Goal: Information Seeking & Learning: Learn about a topic

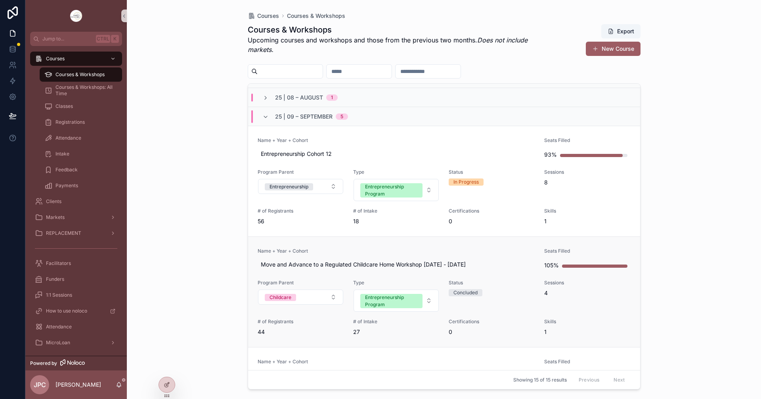
scroll to position [79, 0]
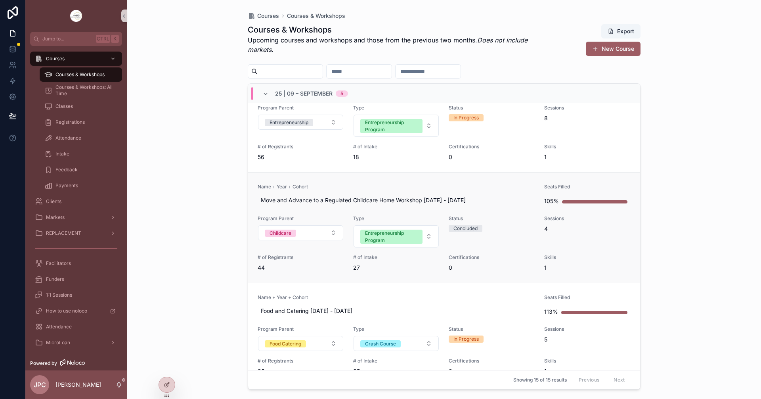
click at [368, 184] on span "Name + Year + Cohort" at bounding box center [396, 186] width 277 height 6
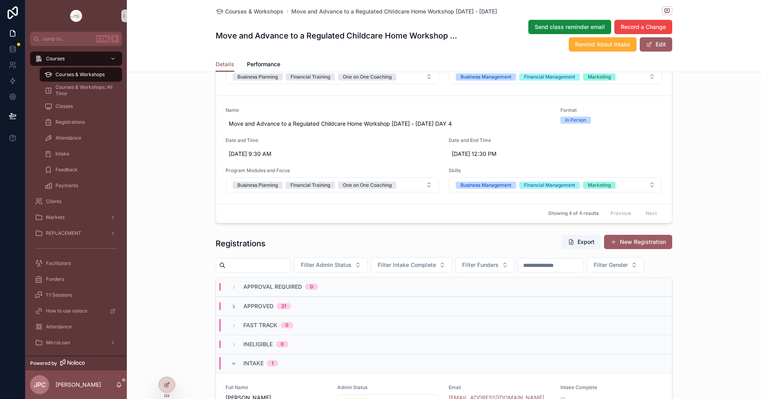
scroll to position [515, 0]
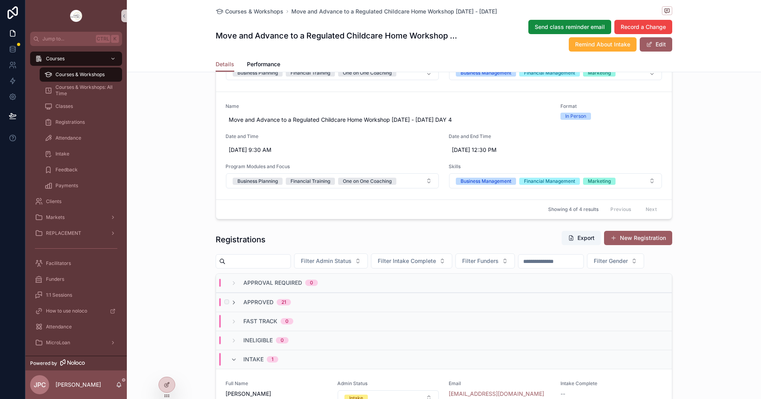
click at [235, 306] on div "Approved 21" at bounding box center [261, 302] width 60 height 8
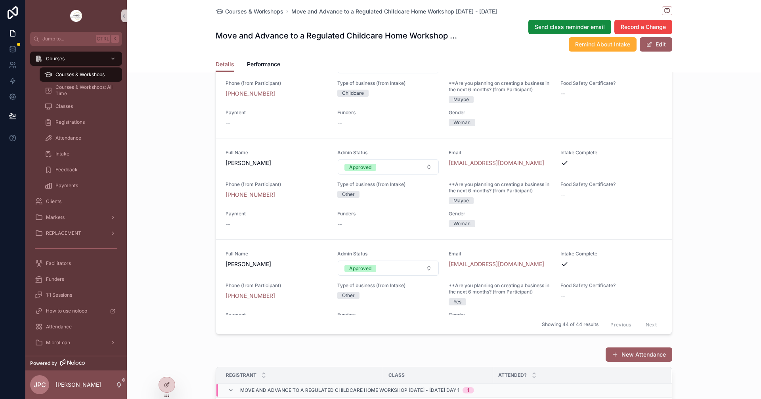
scroll to position [1643, 0]
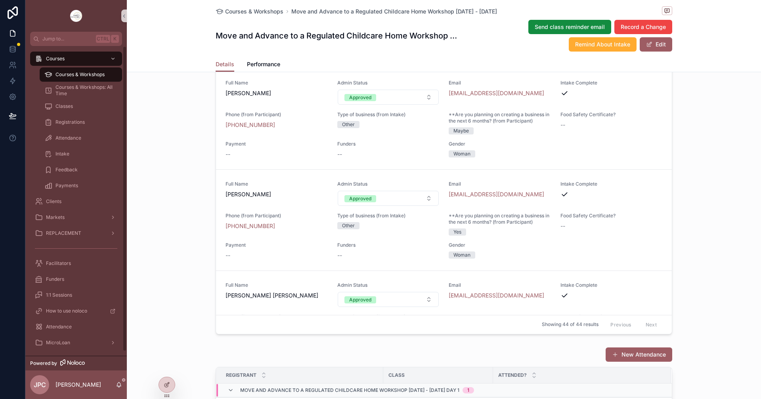
click at [111, 72] on div "Courses & Workshops" at bounding box center [80, 74] width 73 height 13
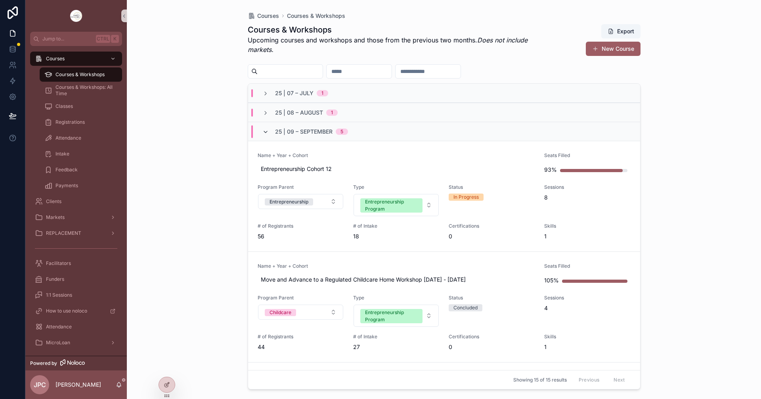
click at [268, 130] on icon "scrollable content" at bounding box center [265, 132] width 6 height 6
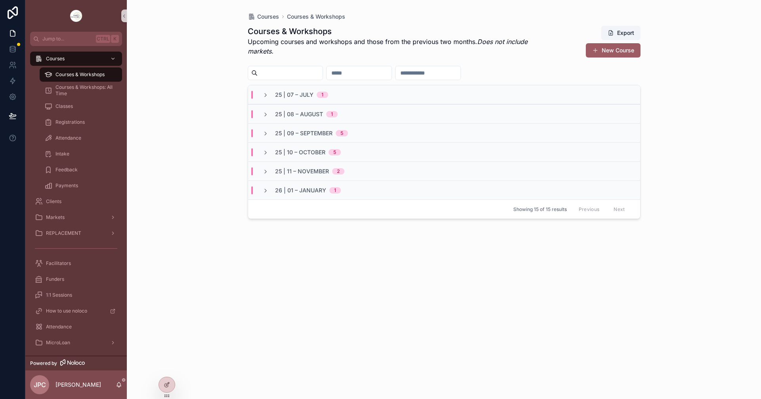
click at [271, 155] on div "25 | 10 – [DATE]" at bounding box center [301, 152] width 78 height 8
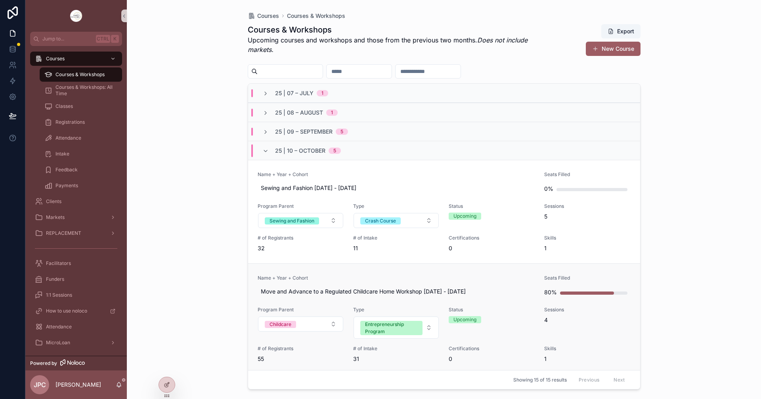
click at [361, 277] on span "Name + Year + Cohort" at bounding box center [396, 278] width 277 height 6
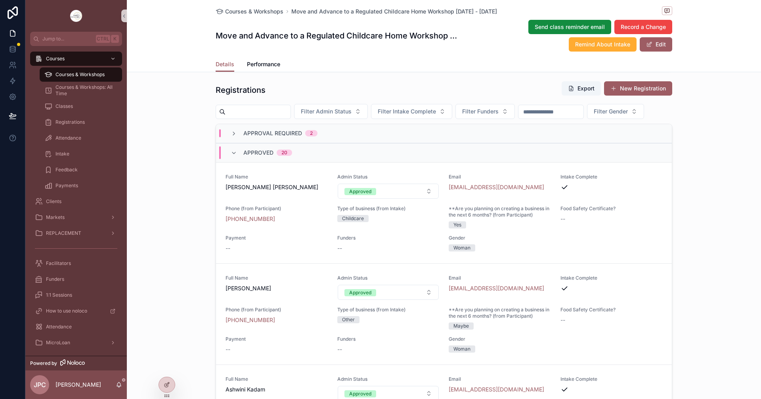
scroll to position [674, 0]
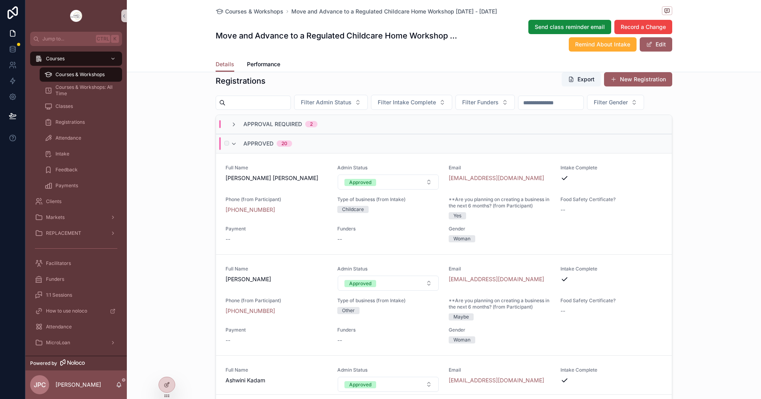
click at [235, 150] on div "Approved 20" at bounding box center [261, 143] width 61 height 13
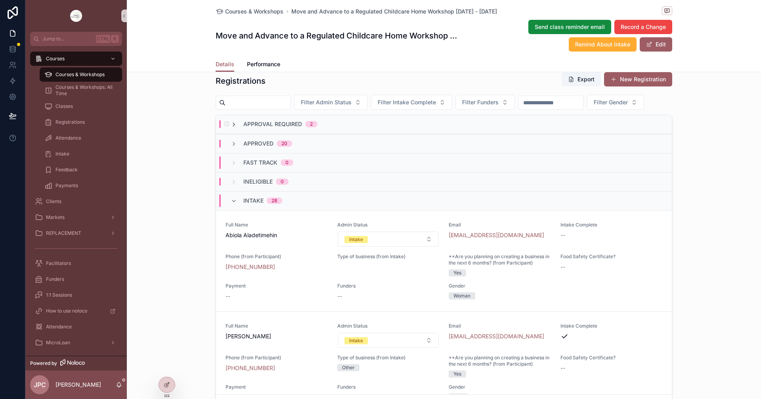
click at [231, 128] on icon "scrollable content" at bounding box center [234, 124] width 6 height 6
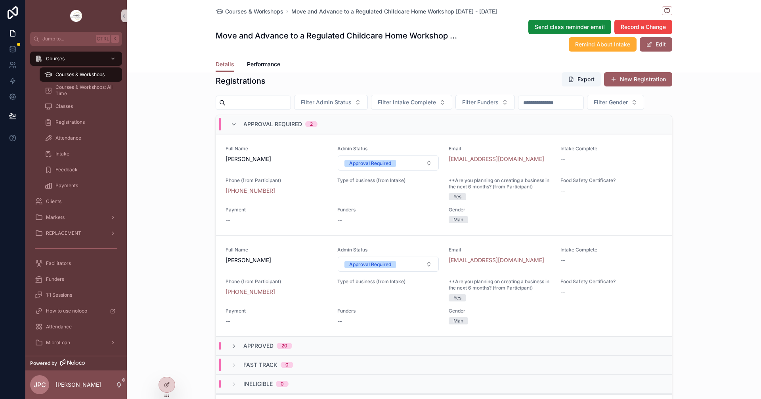
click at [231, 128] on icon "scrollable content" at bounding box center [234, 124] width 6 height 6
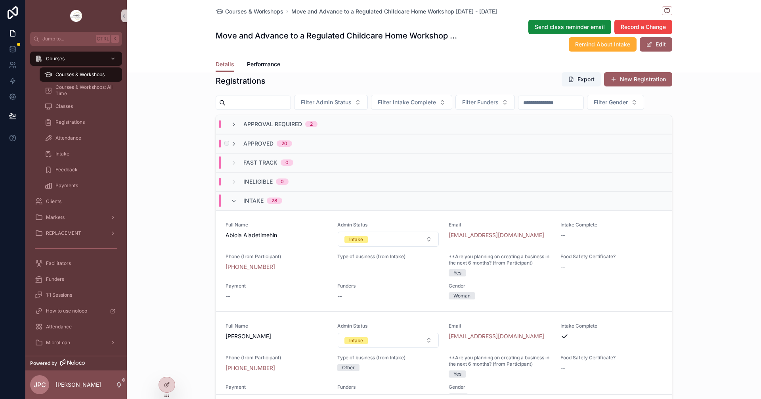
click at [235, 147] on div "Approved 20" at bounding box center [261, 143] width 61 height 8
